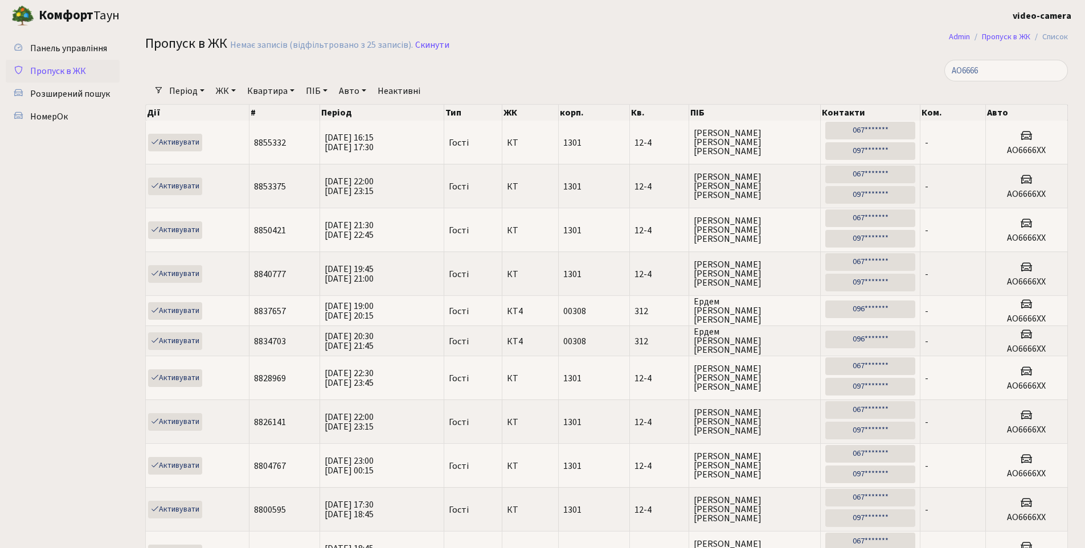
select select "25"
click at [58, 113] on span "НомерОк" at bounding box center [49, 116] width 38 height 13
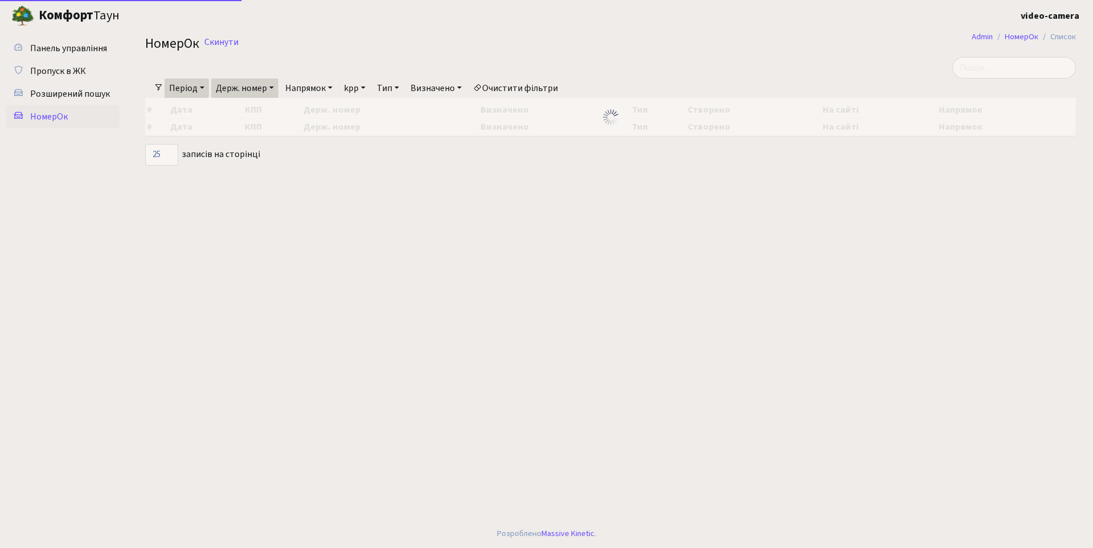
select select "25"
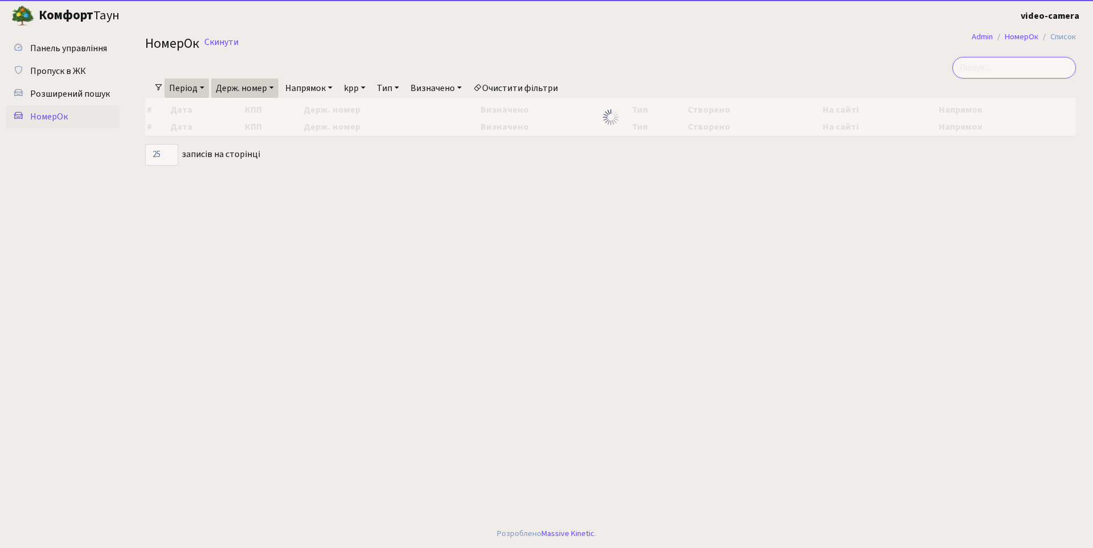
click at [1037, 71] on input "search" at bounding box center [1015, 68] width 124 height 22
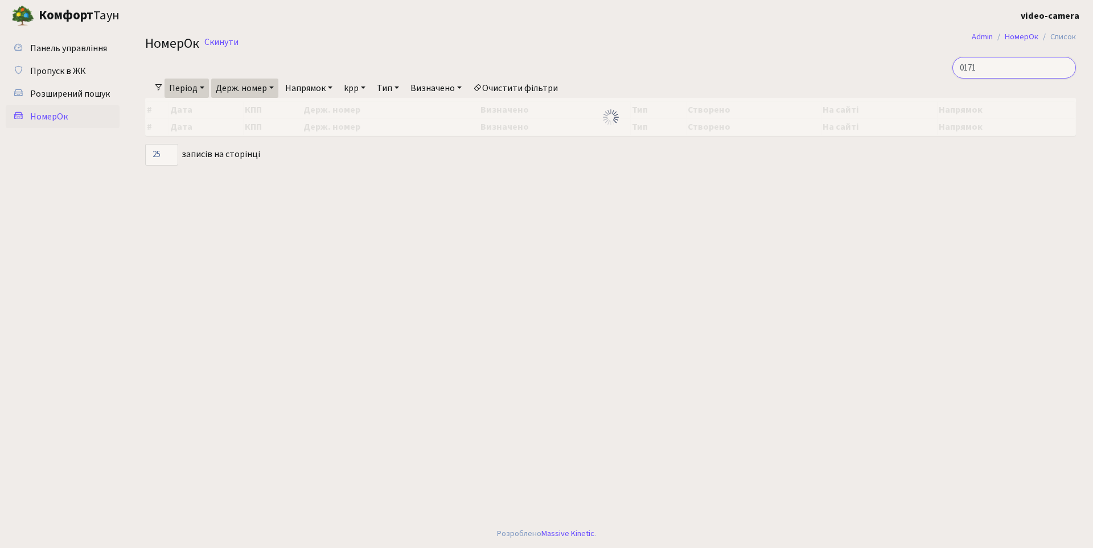
type input "0171"
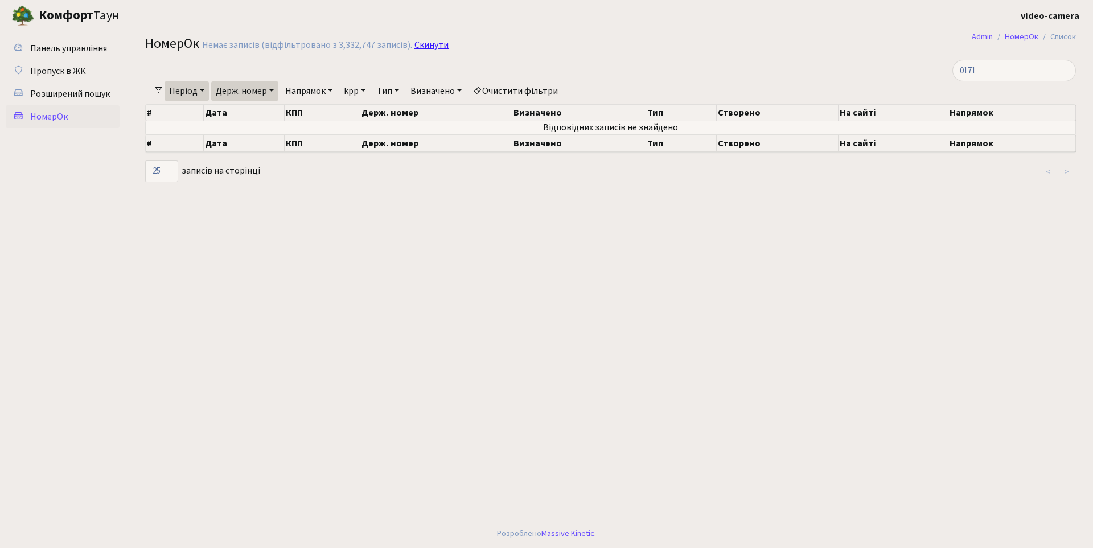
click at [429, 45] on link "Скинути" at bounding box center [432, 45] width 34 height 11
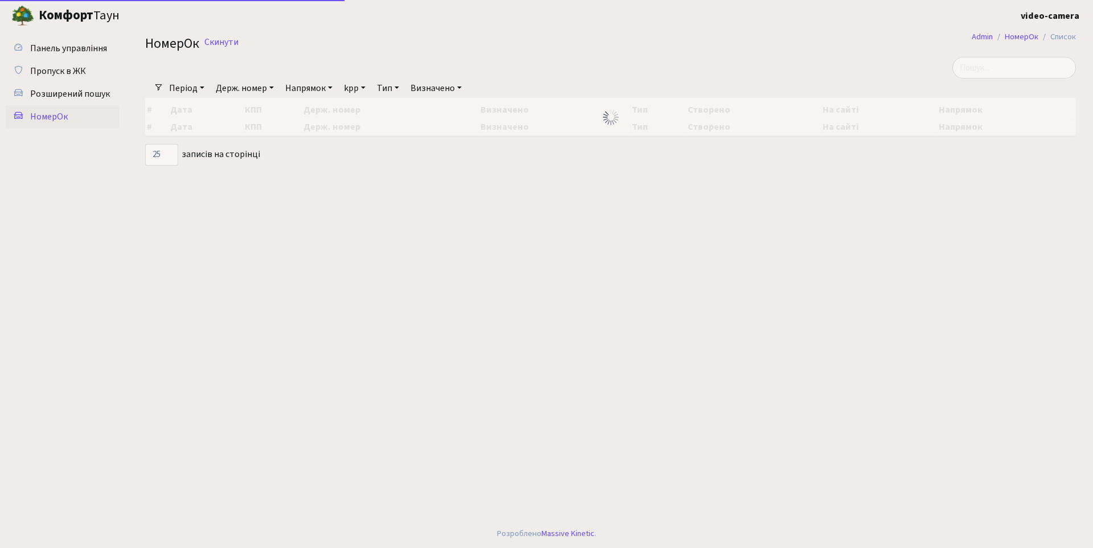
select select "25"
click at [1038, 73] on input "search" at bounding box center [1015, 68] width 124 height 22
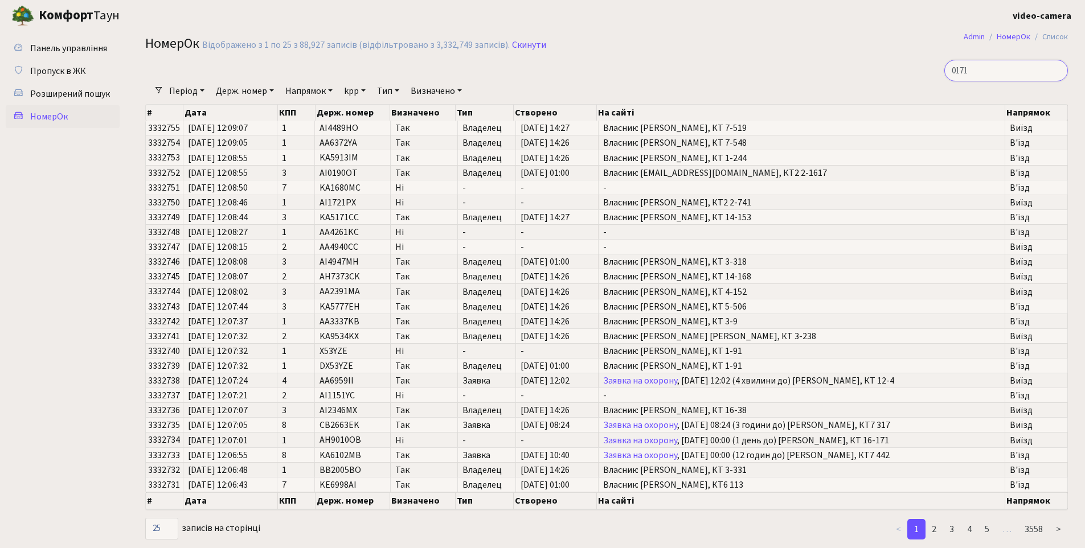
type input "0171"
